Goal: Information Seeking & Learning: Stay updated

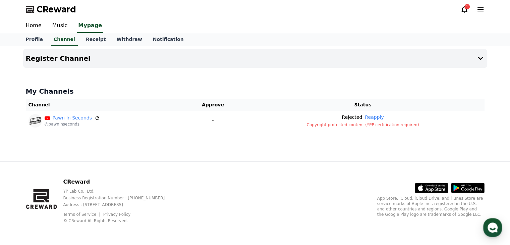
click at [465, 9] on icon at bounding box center [465, 9] width 8 height 8
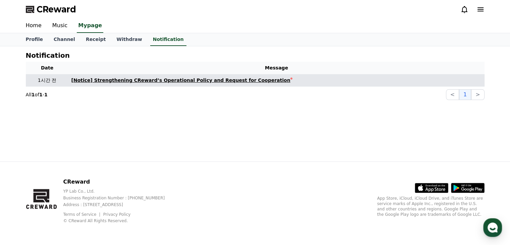
click at [231, 81] on div "[Notice] Strengthening CReward’s Operational Policy and Request for Cooperation" at bounding box center [180, 80] width 219 height 7
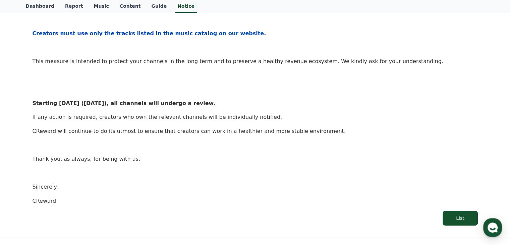
scroll to position [304, 0]
